Goal: Task Accomplishment & Management: Use online tool/utility

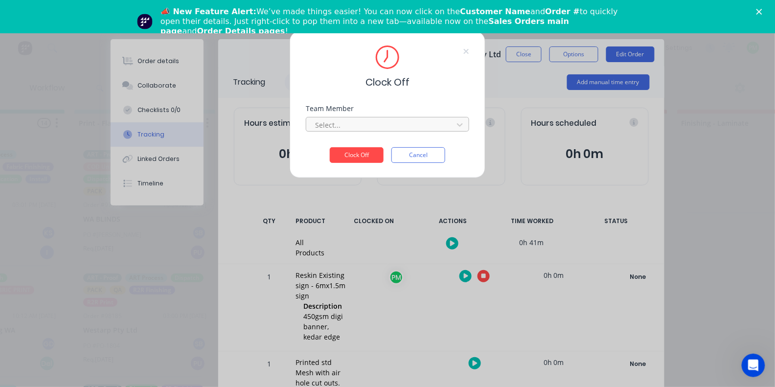
scroll to position [286, 0]
click at [383, 128] on div at bounding box center [381, 125] width 134 height 12
type input "pro"
click at [357, 158] on button "Clock Off" at bounding box center [357, 155] width 54 height 16
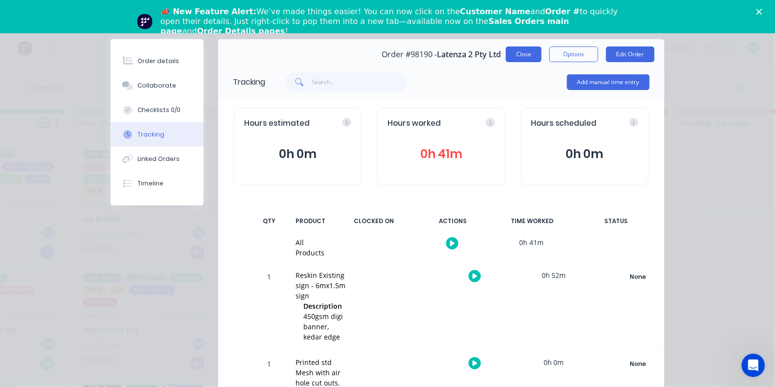
click at [530, 60] on button "Close" at bounding box center [524, 54] width 36 height 16
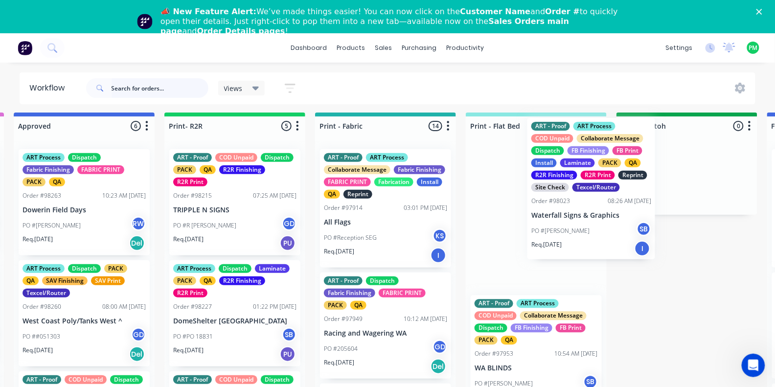
scroll to position [1, 1063]
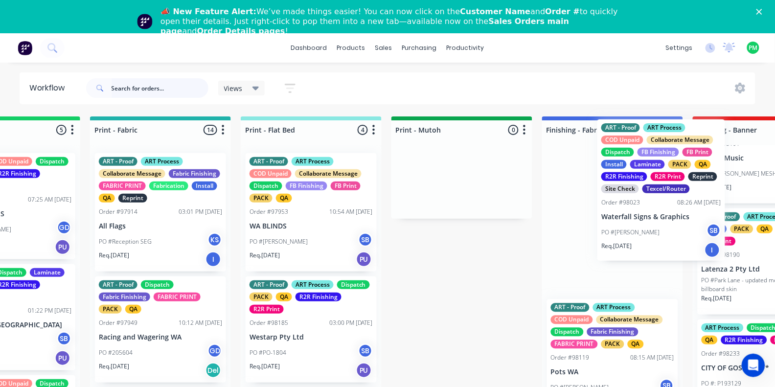
drag, startPoint x: 236, startPoint y: 233, endPoint x: 668, endPoint y: 209, distance: 432.4
click at [668, 209] on div "Submitted 5 Status colour #273444 hex #273444 Save Cancel Summaries Total order…" at bounding box center [586, 265] width 3762 height 299
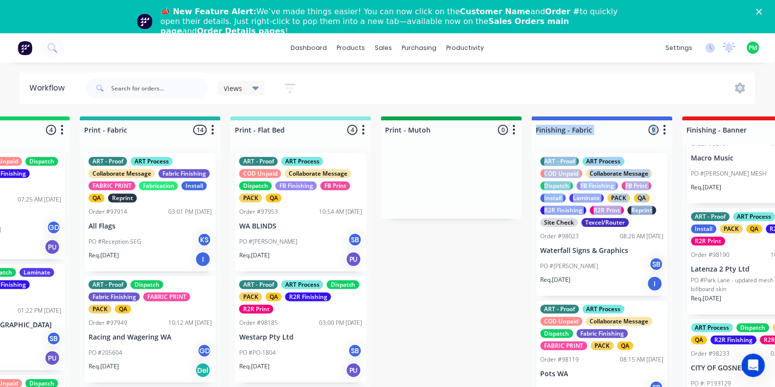
drag, startPoint x: 510, startPoint y: 213, endPoint x: 655, endPoint y: 205, distance: 145.6
click at [655, 205] on div "Submitted 5 Status colour #273444 hex #273444 Save Cancel Summaries Total order…" at bounding box center [576, 265] width 3762 height 299
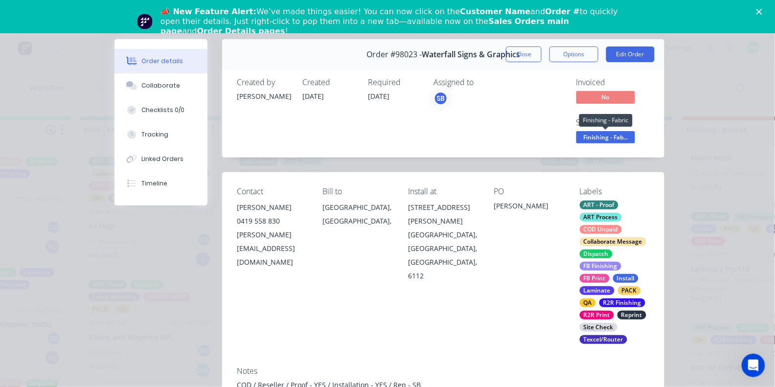
click at [603, 140] on span "Finishing - Fab..." at bounding box center [606, 137] width 59 height 12
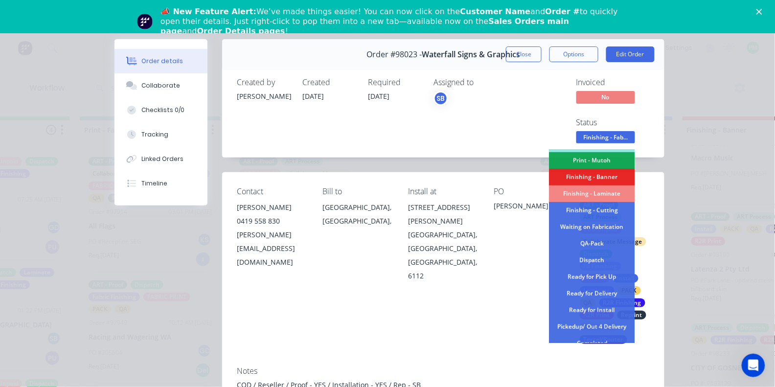
scroll to position [181, 0]
click at [583, 178] on div "Finishing - Banner" at bounding box center [593, 176] width 86 height 17
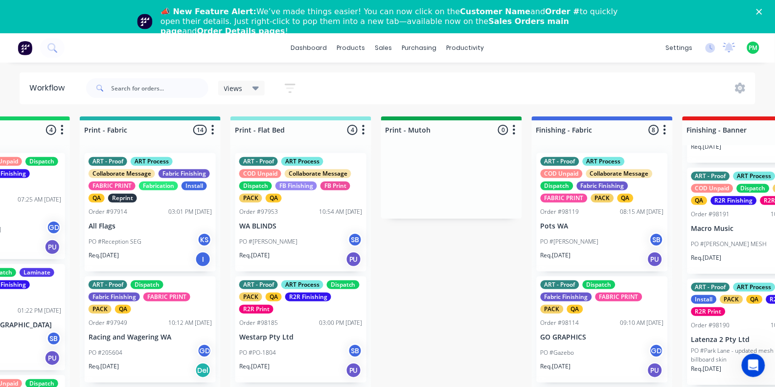
scroll to position [378, 0]
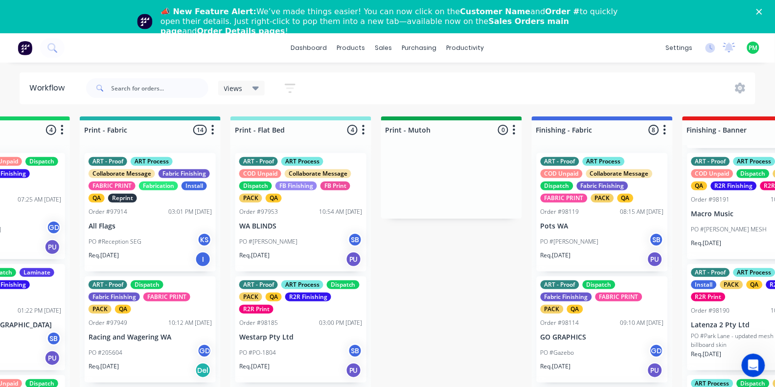
click at [652, 289] on div "ART - Proof Dispatch Fabric Finishing FABRIC PRINT PACK QA" at bounding box center [602, 296] width 123 height 33
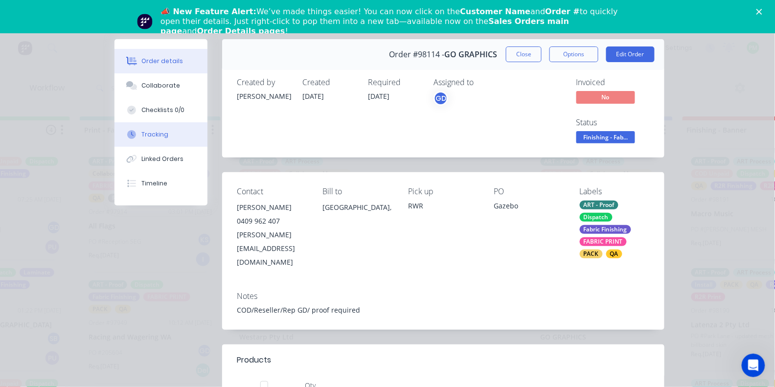
click at [162, 139] on div "Tracking" at bounding box center [155, 134] width 27 height 9
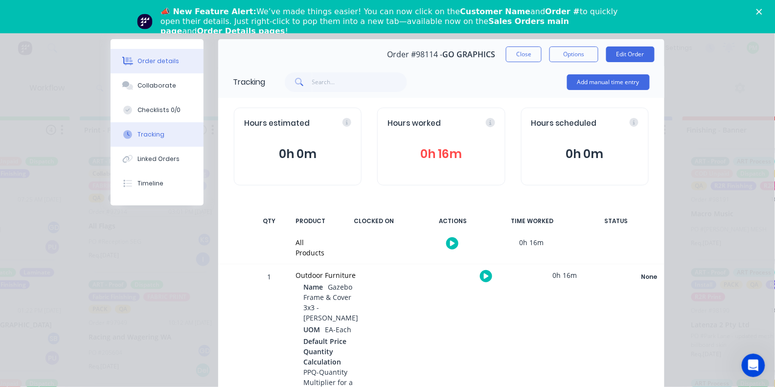
click at [167, 61] on div "Order details" at bounding box center [159, 61] width 42 height 9
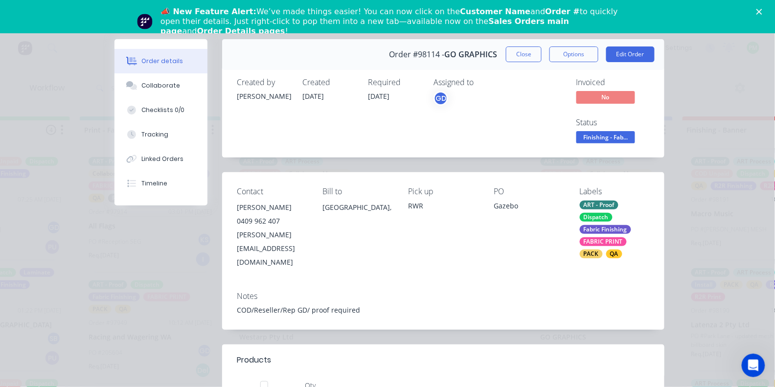
click at [617, 133] on span "Finishing - Fab..." at bounding box center [606, 137] width 59 height 12
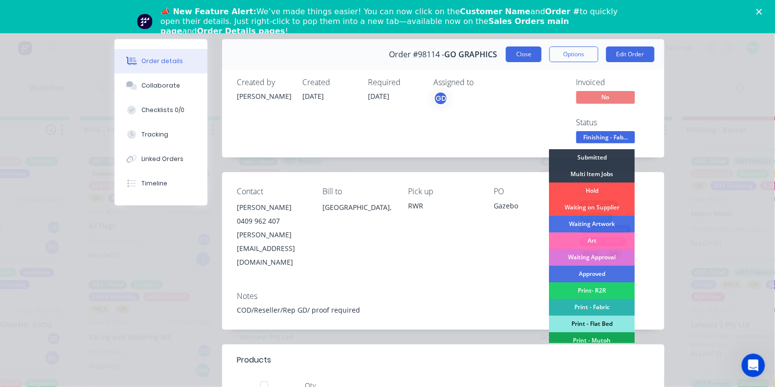
click at [528, 56] on button "Close" at bounding box center [524, 54] width 36 height 16
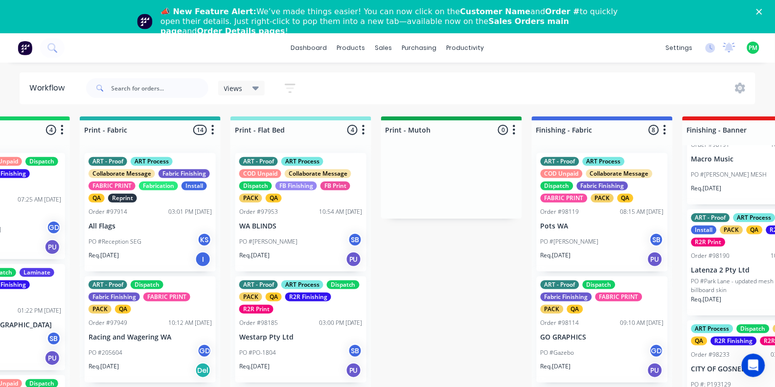
scroll to position [432, 0]
click at [651, 266] on div "ART - Proof ART Process COD Unpaid Collaborate Message Dispatch Fabric Finishin…" at bounding box center [602, 212] width 131 height 118
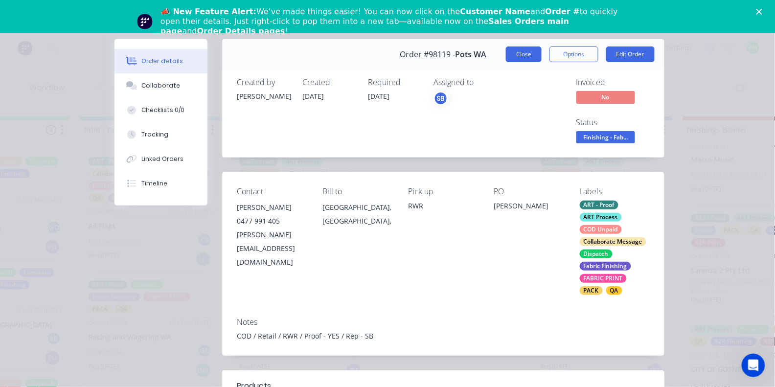
click at [530, 50] on button "Close" at bounding box center [524, 54] width 36 height 16
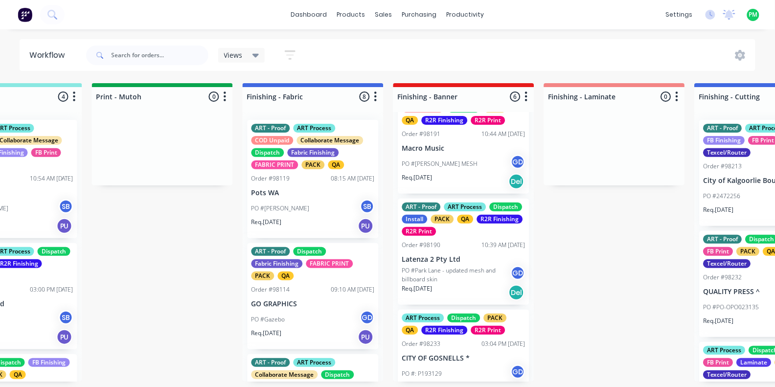
scroll to position [411, 0]
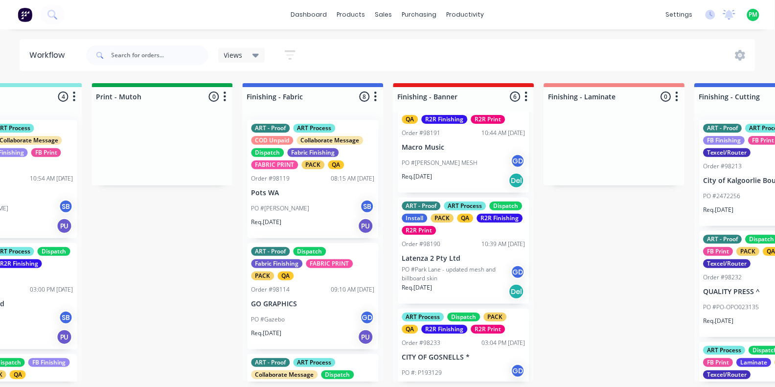
click at [452, 255] on p "Latenza 2 Pty Ltd" at bounding box center [463, 259] width 123 height 8
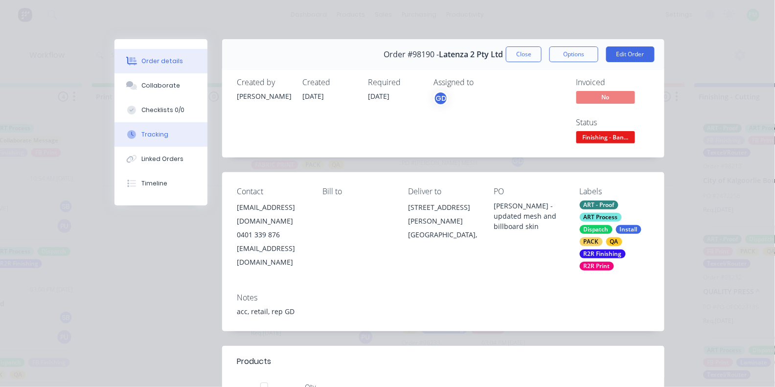
click at [142, 138] on div "Tracking" at bounding box center [155, 134] width 27 height 9
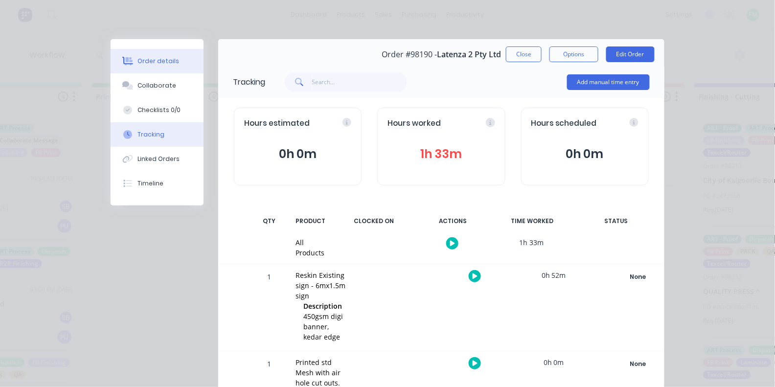
click at [173, 57] on div "Order details" at bounding box center [159, 61] width 42 height 9
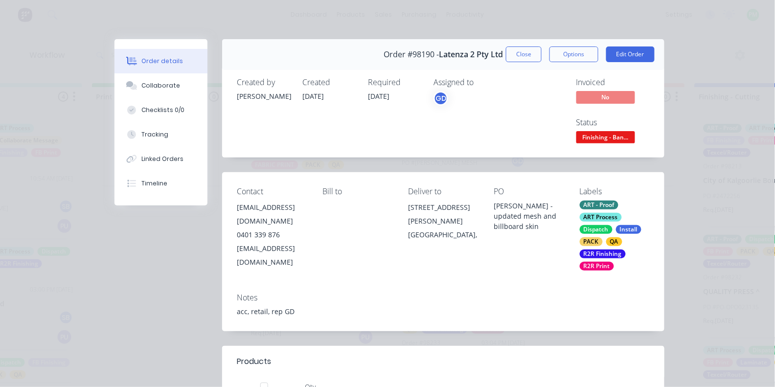
click at [594, 129] on div "Status Finishing - Ban..." at bounding box center [613, 132] width 73 height 28
click at [601, 141] on span "Finishing - Ban..." at bounding box center [606, 137] width 59 height 12
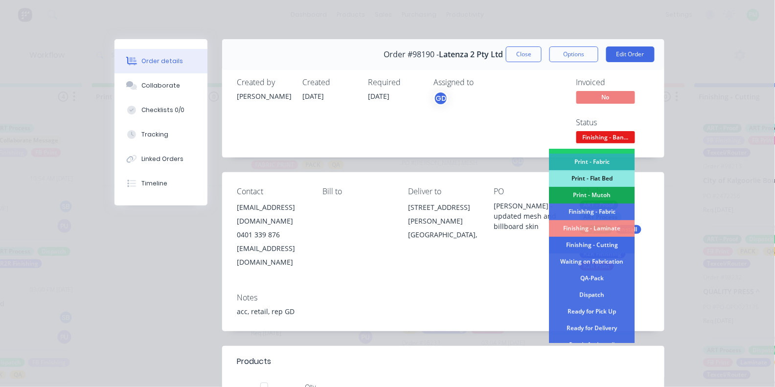
scroll to position [146, 0]
click at [599, 275] on div "QA-Pack" at bounding box center [593, 278] width 86 height 17
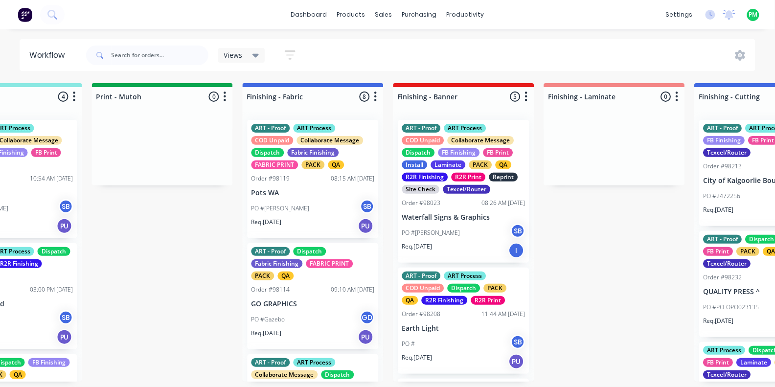
scroll to position [0, 0]
click at [462, 224] on div "PO #[PERSON_NAME] Waterfall SB" at bounding box center [463, 233] width 123 height 19
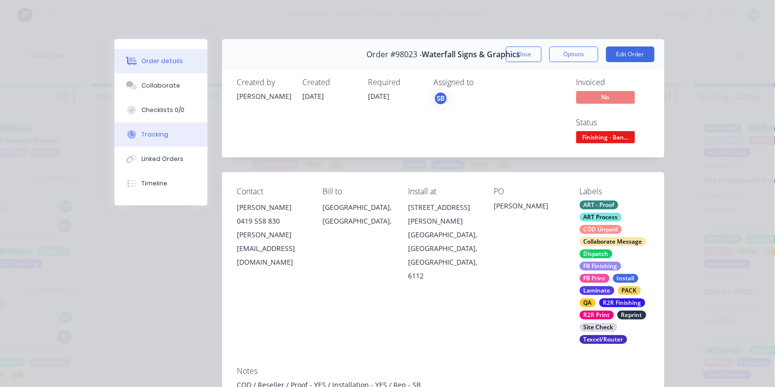
click at [138, 139] on div at bounding box center [131, 134] width 15 height 9
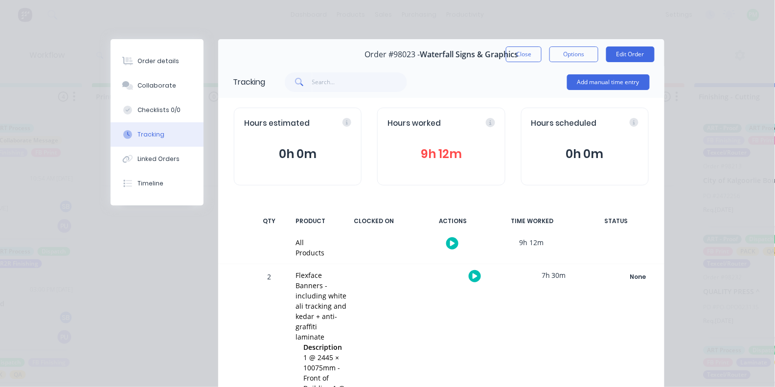
click at [473, 276] on icon "button" at bounding box center [475, 276] width 5 height 5
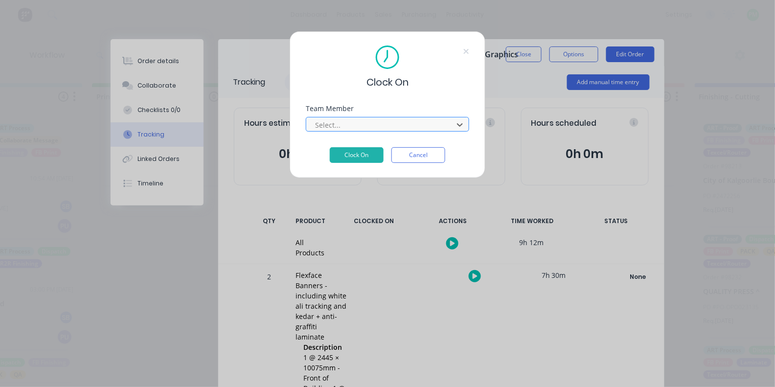
click at [407, 131] on div at bounding box center [381, 125] width 134 height 12
type input "pro"
click at [357, 158] on button "Clock On" at bounding box center [357, 155] width 54 height 16
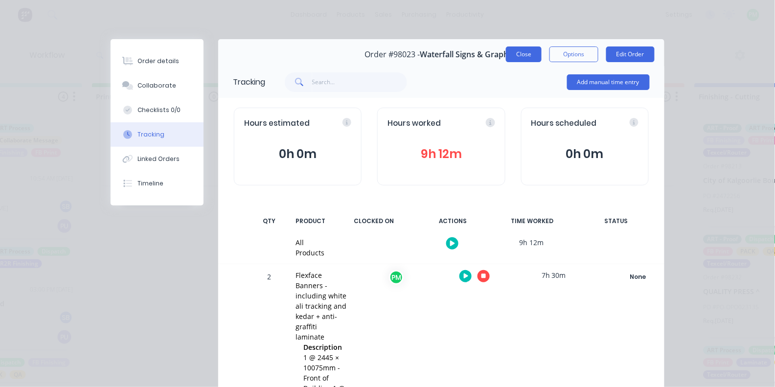
click at [516, 58] on button "Close" at bounding box center [524, 54] width 36 height 16
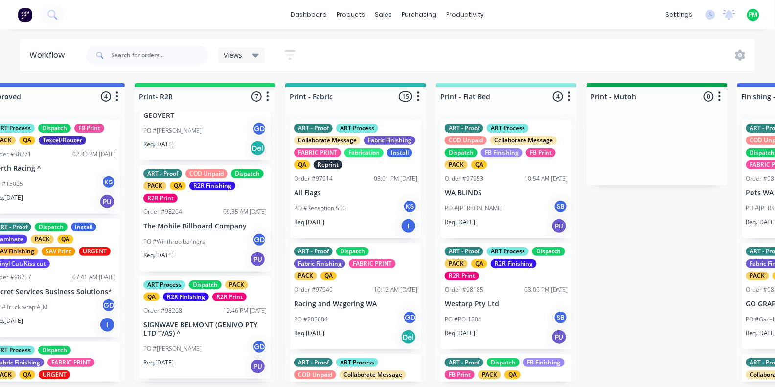
scroll to position [271, 0]
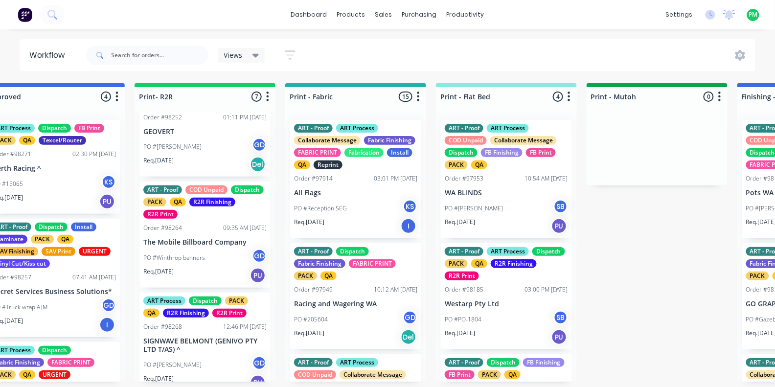
click at [188, 148] on div "PO #[PERSON_NAME] GD" at bounding box center [204, 147] width 123 height 19
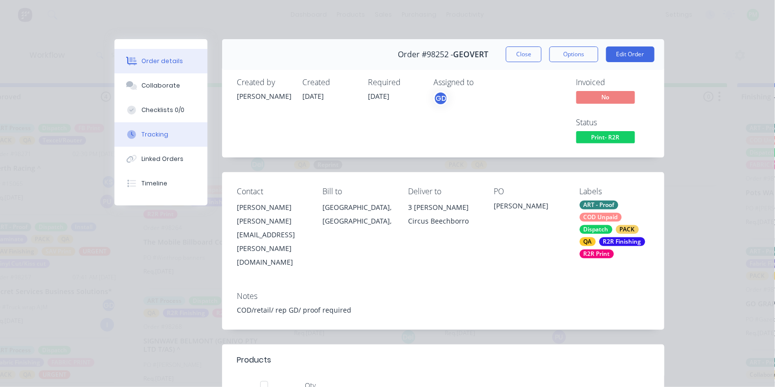
drag, startPoint x: 184, startPoint y: 159, endPoint x: 159, endPoint y: 135, distance: 34.6
click at [159, 135] on div "Order details Collaborate Checklists 0/0 Tracking Linked Orders Timeline" at bounding box center [161, 122] width 93 height 166
click at [159, 135] on div "Tracking" at bounding box center [155, 134] width 27 height 9
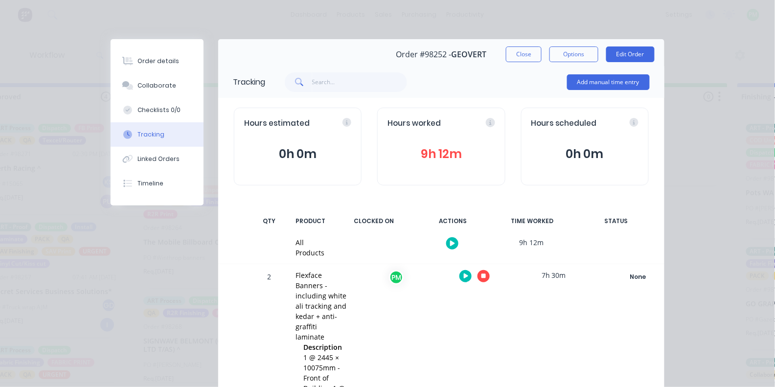
click at [159, 135] on div "Tracking" at bounding box center [151, 134] width 27 height 9
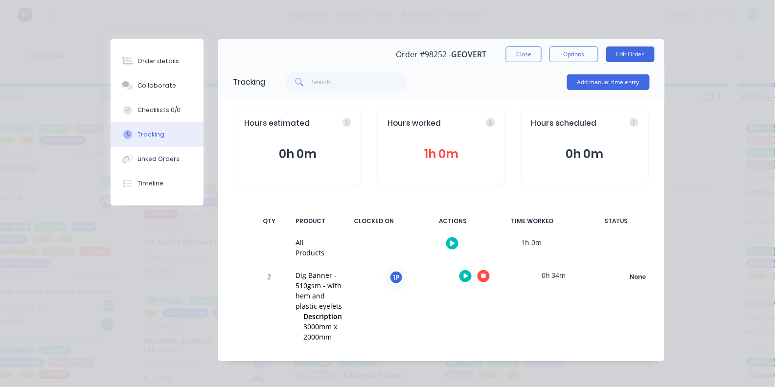
click at [482, 276] on icon "button" at bounding box center [484, 276] width 5 height 5
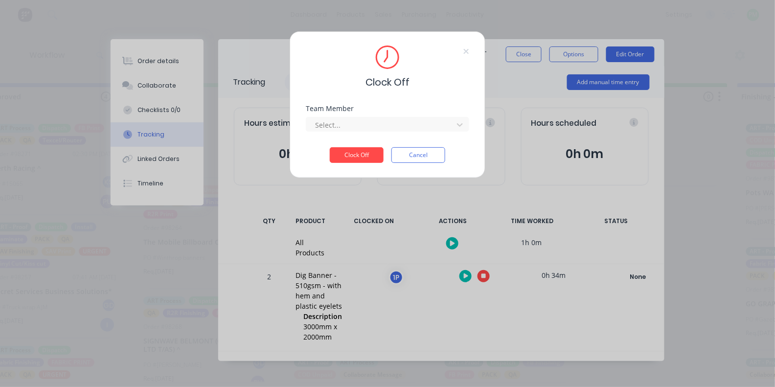
click at [348, 137] on div "Team Member Select..." at bounding box center [387, 126] width 163 height 42
click at [335, 130] on div "Select..." at bounding box center [381, 125] width 132 height 10
type input "1"
click at [357, 158] on button "Clock Off" at bounding box center [357, 155] width 54 height 16
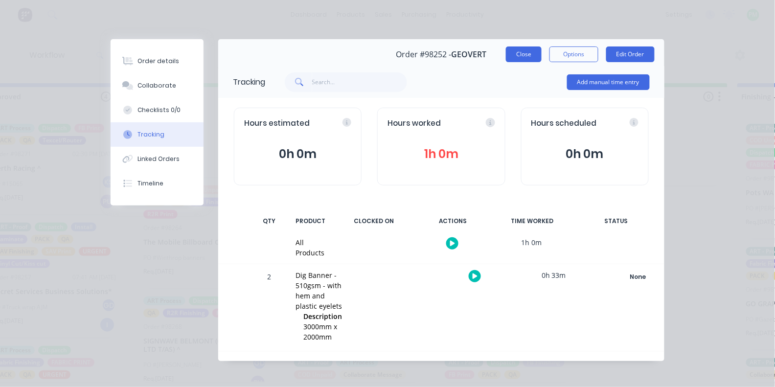
click at [530, 56] on button "Close" at bounding box center [524, 54] width 36 height 16
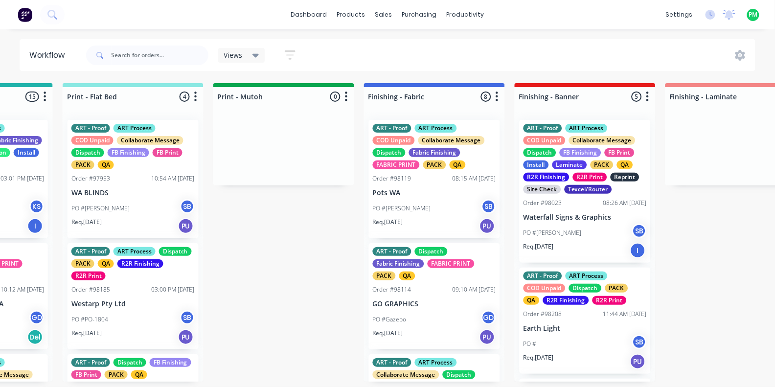
scroll to position [0, 1494]
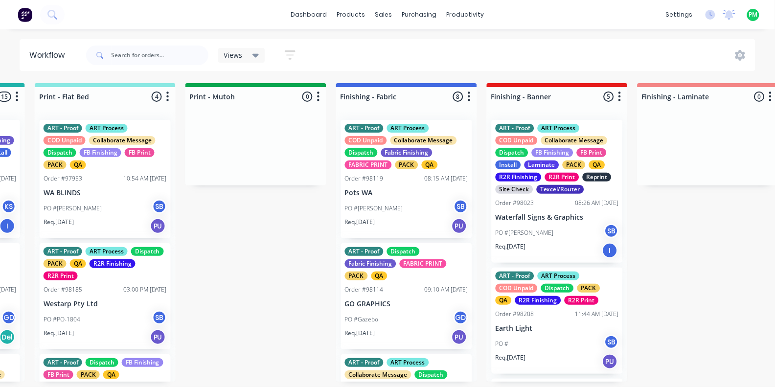
click at [527, 199] on div "Order #98023" at bounding box center [515, 203] width 39 height 9
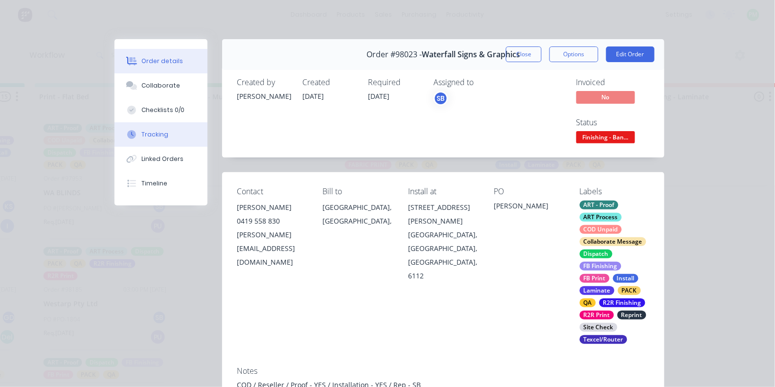
click at [161, 139] on div "Tracking" at bounding box center [155, 134] width 27 height 9
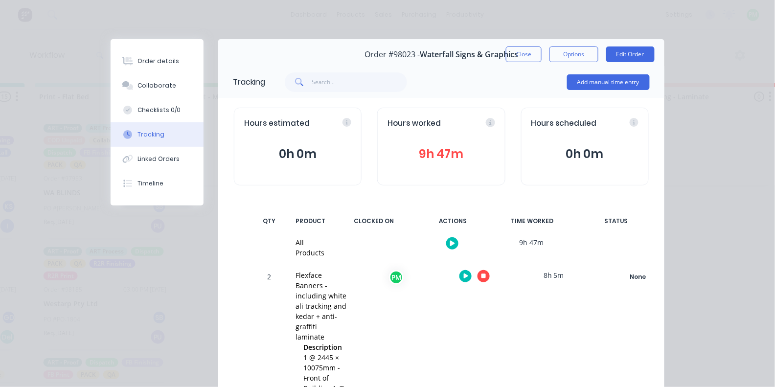
click at [485, 278] on icon "button" at bounding box center [484, 276] width 5 height 5
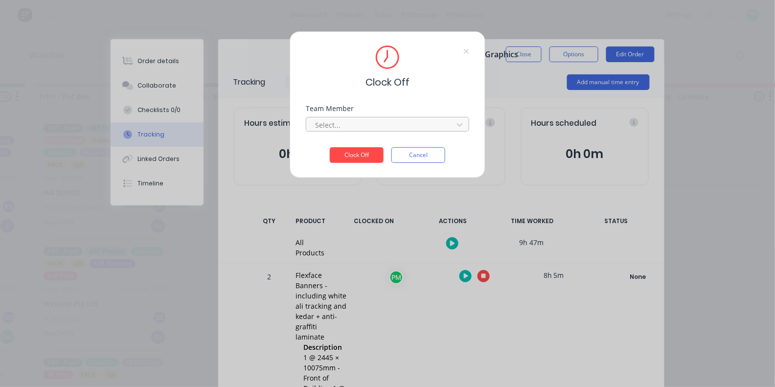
click at [380, 131] on div at bounding box center [381, 125] width 134 height 12
type input "pro"
click at [357, 158] on button "Clock Off" at bounding box center [357, 155] width 54 height 16
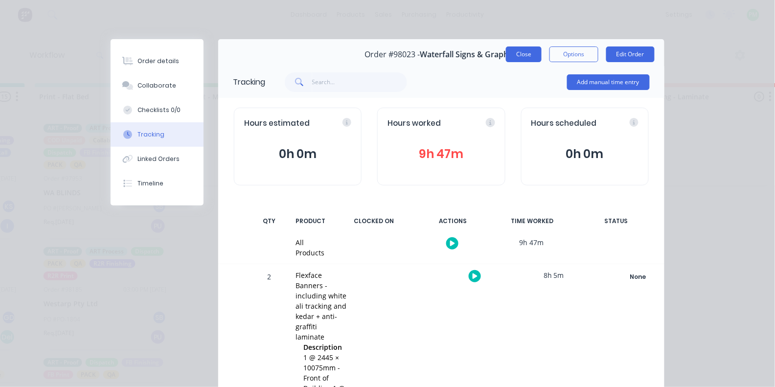
click at [517, 48] on button "Close" at bounding box center [524, 54] width 36 height 16
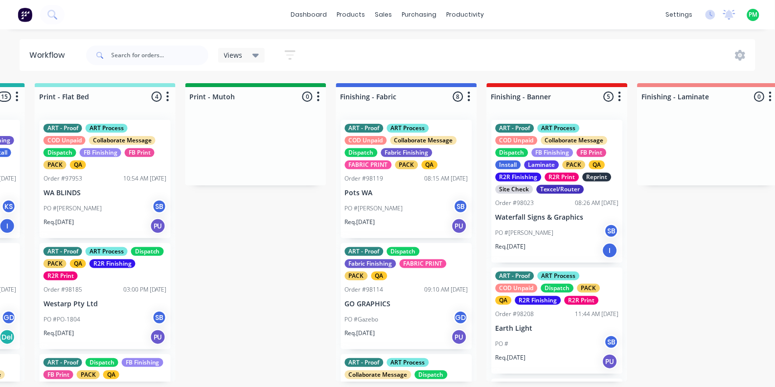
click at [539, 214] on p "Waterfall Signs & Graphics" at bounding box center [557, 217] width 123 height 8
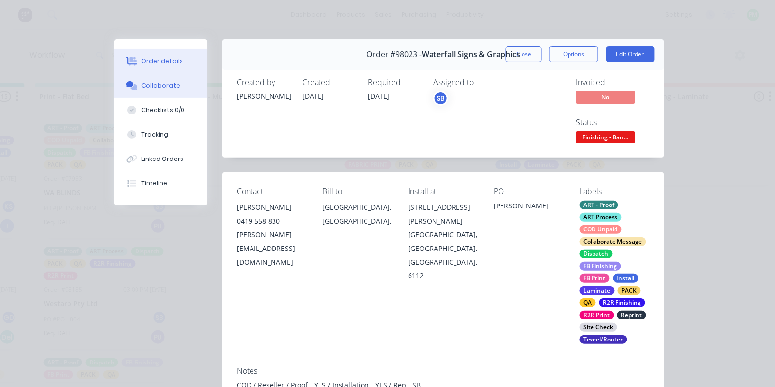
click at [170, 90] on div "Collaborate" at bounding box center [161, 85] width 39 height 9
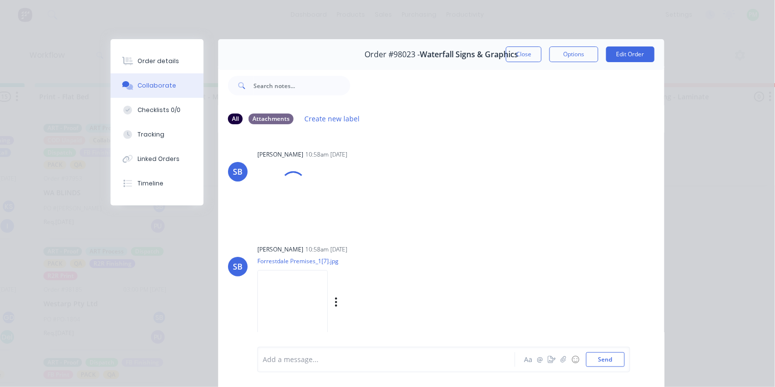
click at [328, 294] on img at bounding box center [292, 302] width 70 height 64
click at [324, 355] on div at bounding box center [389, 360] width 252 height 10
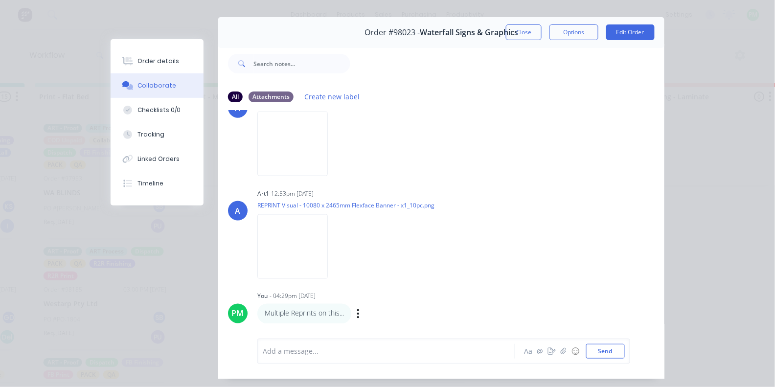
scroll to position [1498, 0]
click at [358, 311] on icon "button" at bounding box center [358, 313] width 3 height 11
click at [376, 295] on button "Edit" at bounding box center [395, 298] width 62 height 16
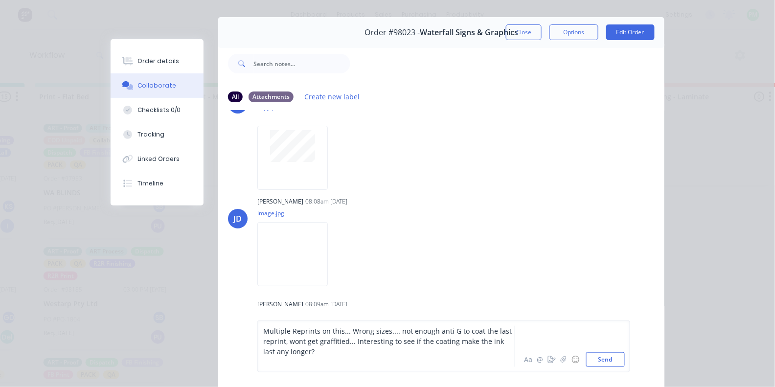
scroll to position [1117, 0]
click at [313, 368] on div "Multiple Reprints on this... Wrong sizes.... not enough anti G to coat the last…" at bounding box center [443, 347] width 373 height 52
click at [311, 366] on div at bounding box center [389, 362] width 252 height 10
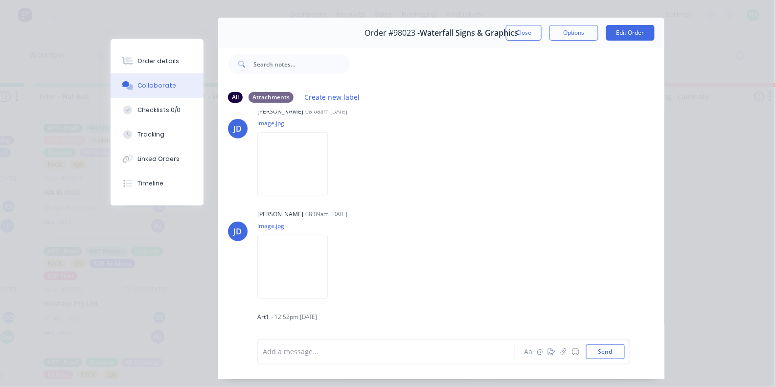
scroll to position [1192, 0]
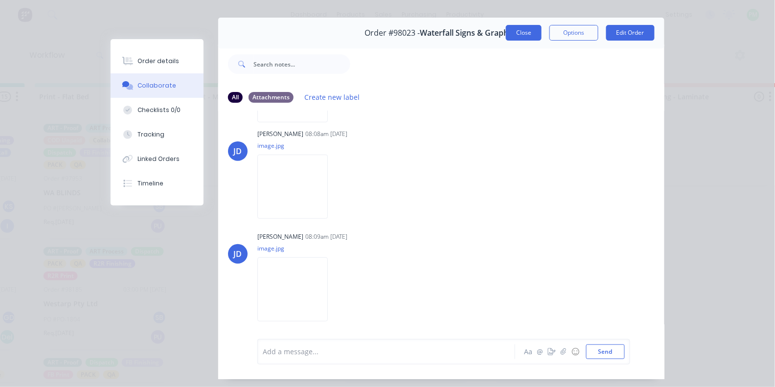
click at [531, 35] on button "Close" at bounding box center [524, 33] width 36 height 16
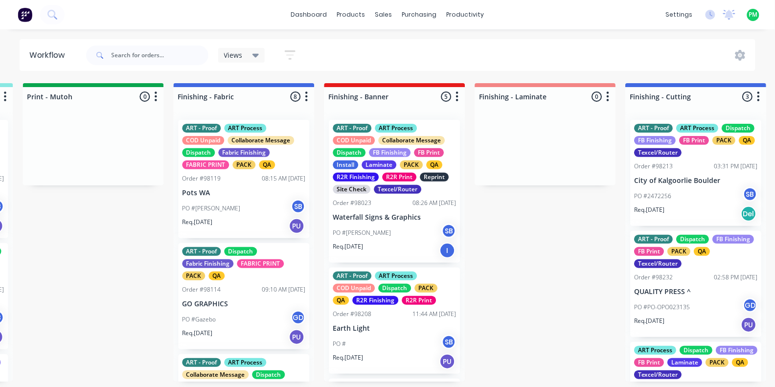
scroll to position [0, 1712]
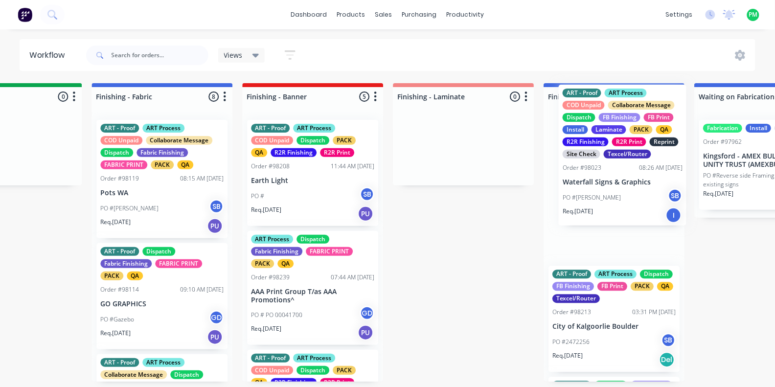
drag, startPoint x: 328, startPoint y: 181, endPoint x: 616, endPoint y: 146, distance: 290.4
click at [616, 146] on div "Submitted 3 Status colour #273444 hex #273444 Save Cancel Summaries Total order…" at bounding box center [135, 232] width 3762 height 299
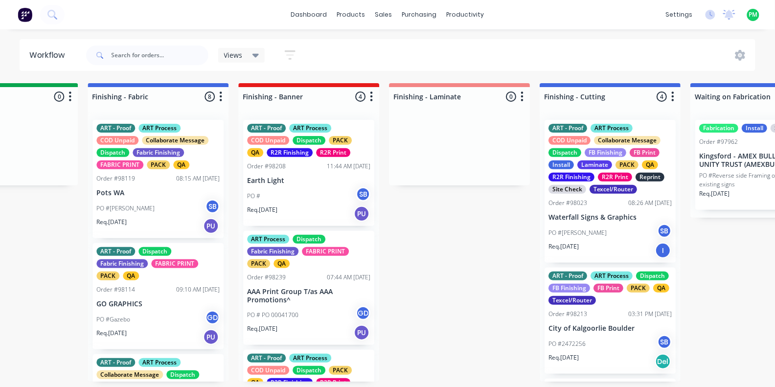
click at [626, 148] on div "ART - Proof ART Process COD Unpaid Collaborate Message Dispatch FB Finishing FB…" at bounding box center [610, 159] width 123 height 70
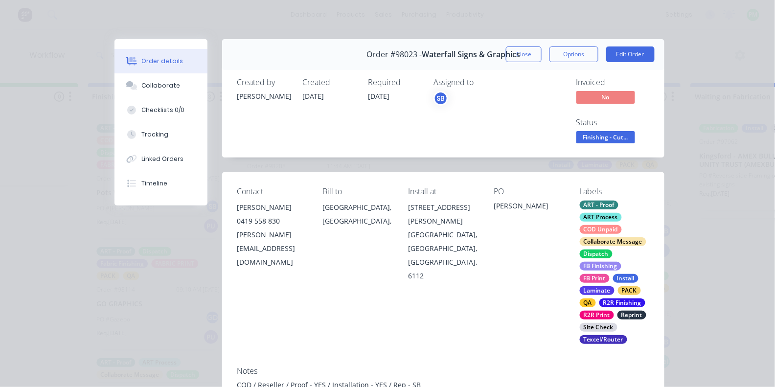
click at [604, 126] on div "Status Finishing - Cut..." at bounding box center [613, 132] width 73 height 28
click at [606, 132] on span "Finishing - Cut..." at bounding box center [606, 137] width 59 height 12
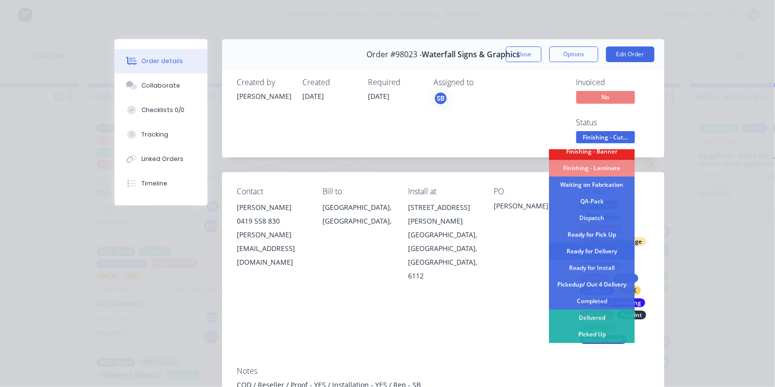
scroll to position [221, 0]
click at [596, 269] on div "Ready for Install" at bounding box center [593, 269] width 86 height 17
